Goal: Task Accomplishment & Management: Manage account settings

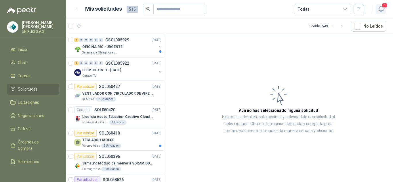
click at [382, 12] on icon "button" at bounding box center [380, 8] width 7 height 7
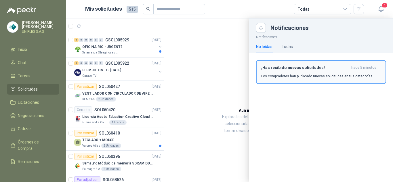
click at [289, 70] on div "¡Has recibido nuevas solicitudes! hace 5 minutos Los compradores han publicado …" at bounding box center [321, 72] width 120 height 14
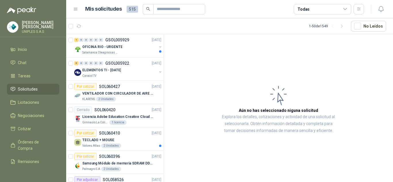
click at [345, 9] on icon at bounding box center [344, 9] width 5 height 5
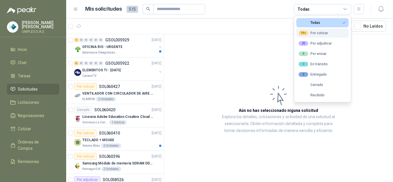
click at [316, 32] on div "99+ Por cotizar" at bounding box center [312, 33] width 29 height 5
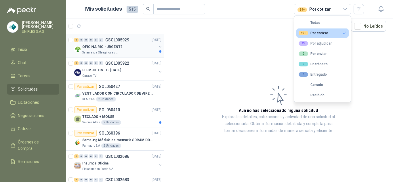
click at [116, 39] on p "GSOL005929" at bounding box center [117, 40] width 24 height 4
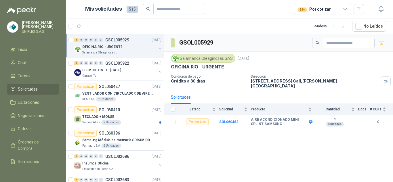
click at [245, 152] on div "GSOL005929 Salamanca Oleaginosas SAS 8 oct, 2025 OFICINA RIO - URGENTE Condició…" at bounding box center [278, 109] width 229 height 150
click at [247, 6] on article "Mis solicitudes 515 99+ Por cotizar" at bounding box center [224, 9] width 279 height 10
click at [114, 61] on p "GSOL005922" at bounding box center [117, 63] width 24 height 4
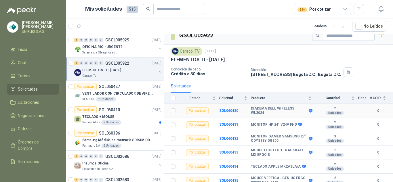
scroll to position [11, 0]
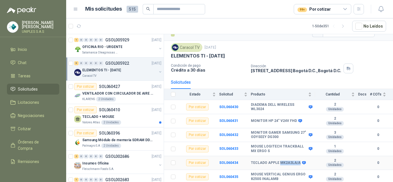
drag, startPoint x: 297, startPoint y: 162, endPoint x: 278, endPoint y: 163, distance: 18.4
click at [278, 163] on b "TECLADO APPLE MK2A3LA/A" at bounding box center [276, 163] width 50 height 5
copy b "MK2A3LA/A"
